Goal: Check status: Check status

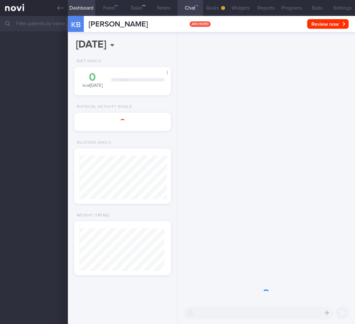
select select "9"
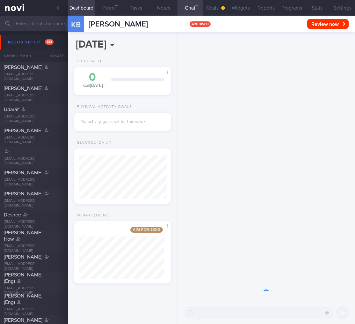
scroll to position [52, 85]
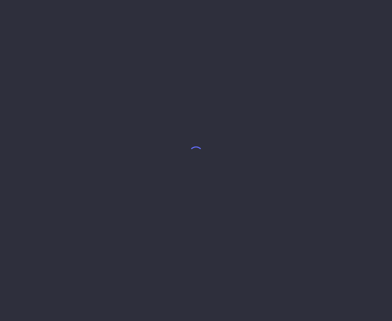
select select "7"
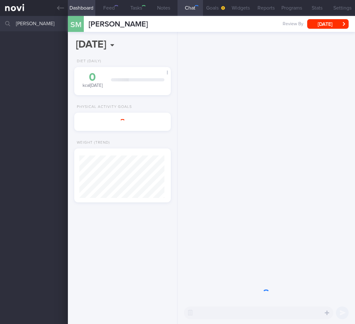
select select "8"
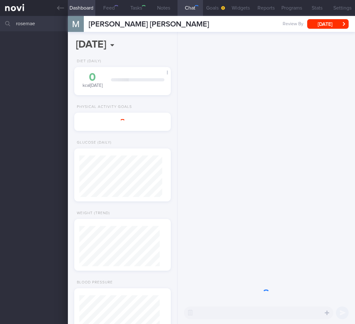
select select "9"
